Goal: Task Accomplishment & Management: Complete application form

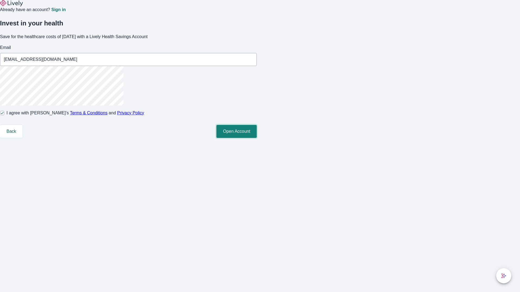
click at [257, 138] on button "Open Account" at bounding box center [236, 131] width 40 height 13
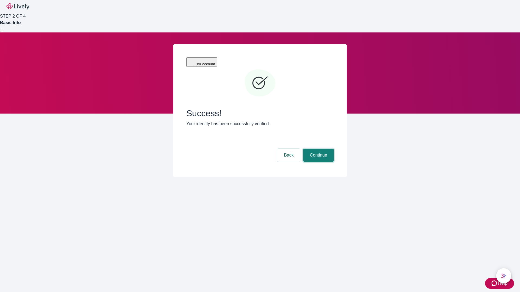
click at [318, 149] on button "Continue" at bounding box center [318, 155] width 30 height 13
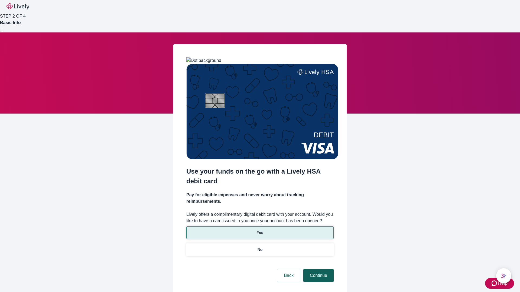
click at [260, 230] on p "Yes" at bounding box center [260, 233] width 6 height 6
click at [318, 269] on button "Continue" at bounding box center [318, 275] width 30 height 13
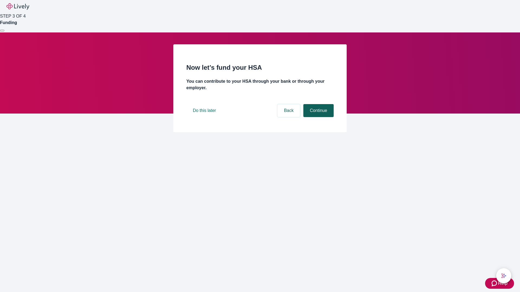
click at [318, 117] on button "Continue" at bounding box center [318, 110] width 30 height 13
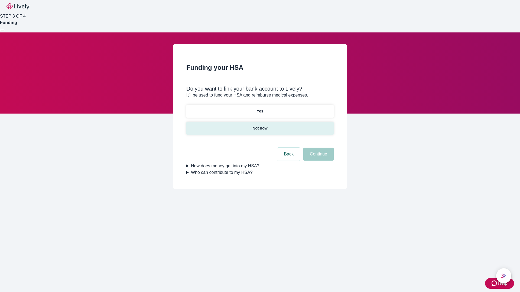
click at [260, 126] on p "Not now" at bounding box center [259, 129] width 15 height 6
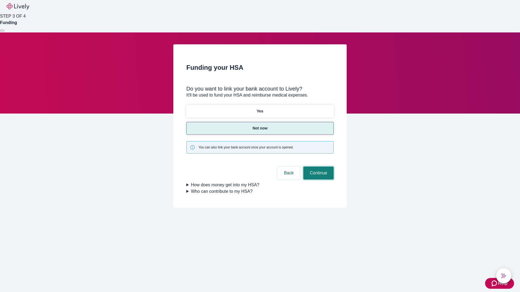
click at [318, 167] on button "Continue" at bounding box center [318, 173] width 30 height 13
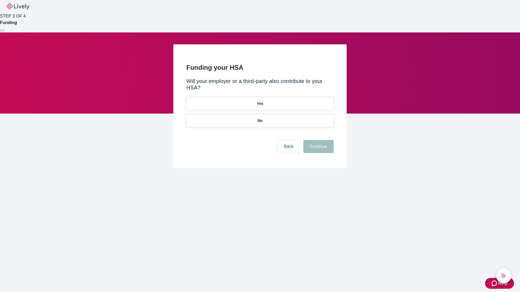
click at [260, 118] on p "No" at bounding box center [259, 121] width 5 height 6
click at [318, 140] on button "Continue" at bounding box center [318, 146] width 30 height 13
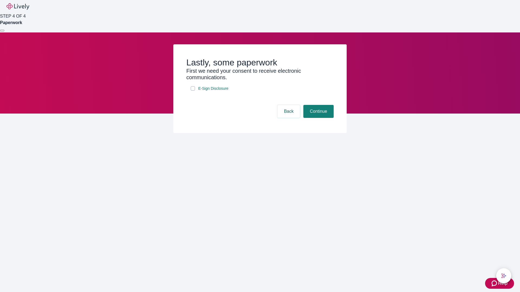
click at [193, 91] on input "E-Sign Disclosure" at bounding box center [193, 88] width 4 height 4
checkbox input "true"
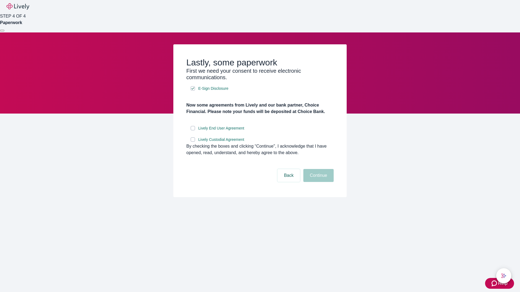
click at [193, 131] on input "Lively End User Agreement" at bounding box center [193, 128] width 4 height 4
checkbox input "true"
click at [193, 142] on input "Lively Custodial Agreement" at bounding box center [193, 140] width 4 height 4
checkbox input "true"
click at [318, 182] on button "Continue" at bounding box center [318, 175] width 30 height 13
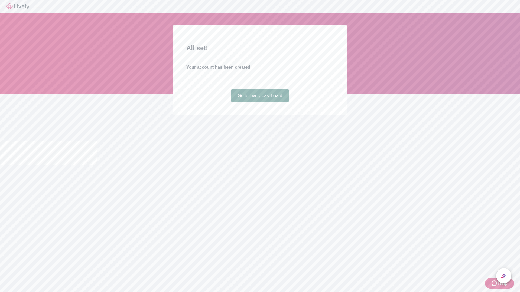
click at [260, 102] on link "Go to Lively dashboard" at bounding box center [260, 95] width 58 height 13
